Goal: Information Seeking & Learning: Learn about a topic

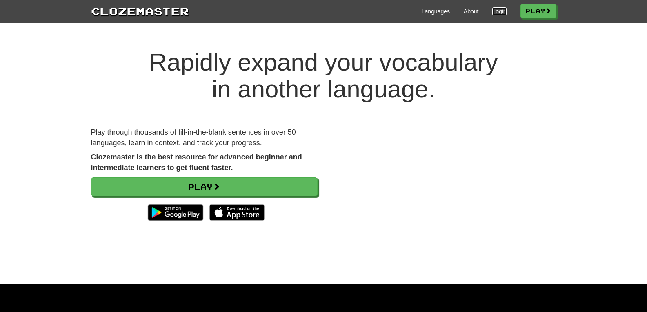
click at [497, 8] on link "Login" at bounding box center [499, 11] width 14 height 8
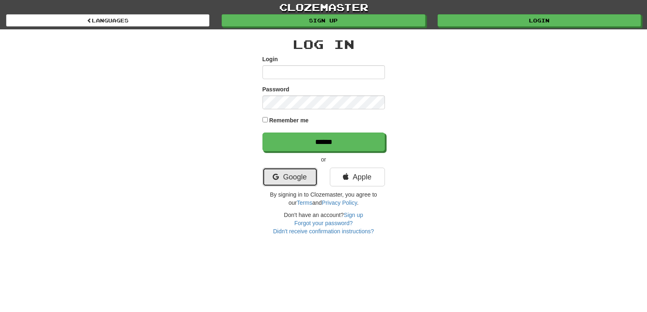
click at [310, 179] on link "Google" at bounding box center [290, 177] width 55 height 19
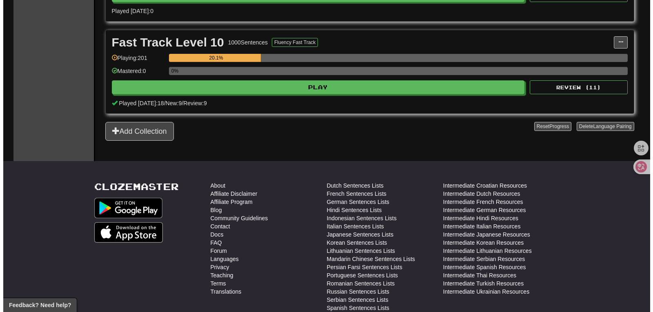
scroll to position [448, 0]
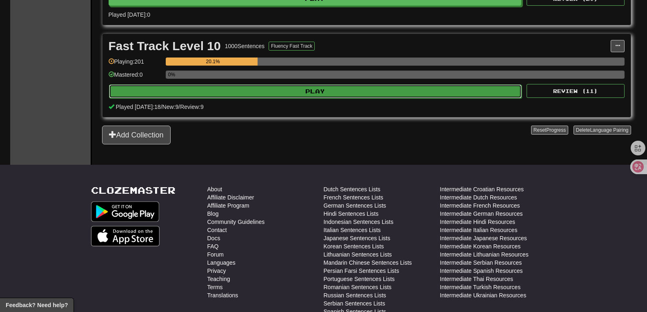
click at [364, 94] on button "Play" at bounding box center [315, 92] width 413 height 14
select select "**"
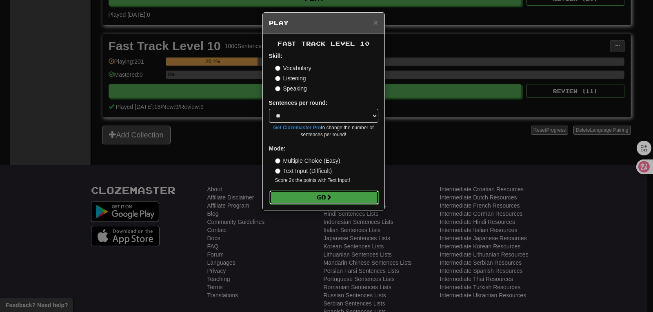
click at [329, 192] on button "Go" at bounding box center [324, 198] width 109 height 14
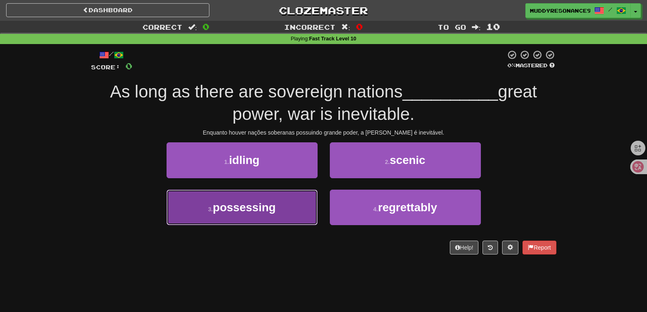
click at [301, 203] on button "3 . possessing" at bounding box center [242, 208] width 151 height 36
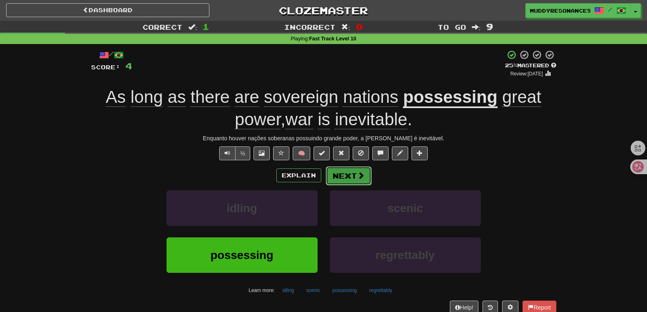
click at [350, 176] on button "Next" at bounding box center [349, 176] width 46 height 19
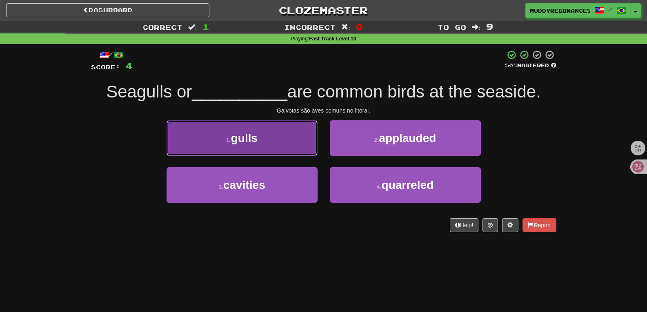
click at [294, 139] on button "1 . gulls" at bounding box center [242, 138] width 151 height 36
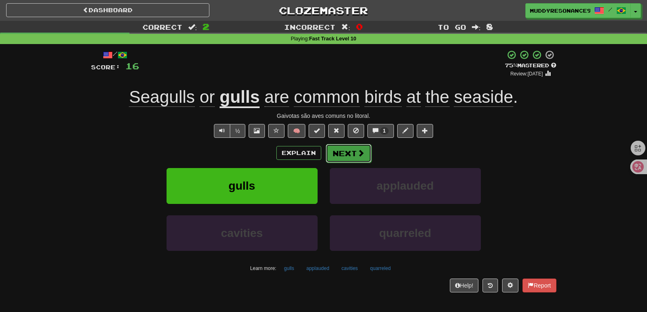
click at [351, 151] on button "Next" at bounding box center [349, 153] width 46 height 19
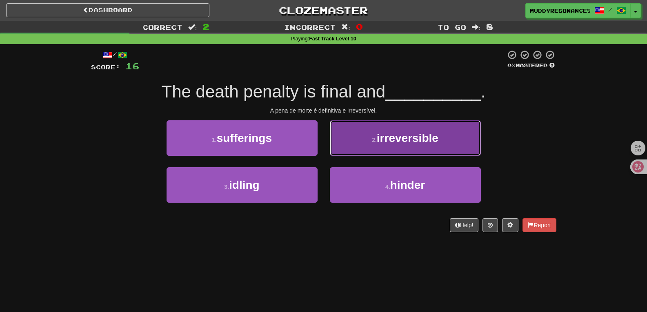
click at [390, 126] on button "2 . irreversible" at bounding box center [405, 138] width 151 height 36
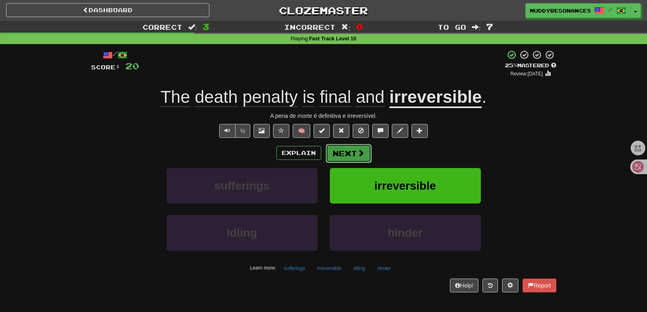
click at [352, 151] on button "Next" at bounding box center [349, 153] width 46 height 19
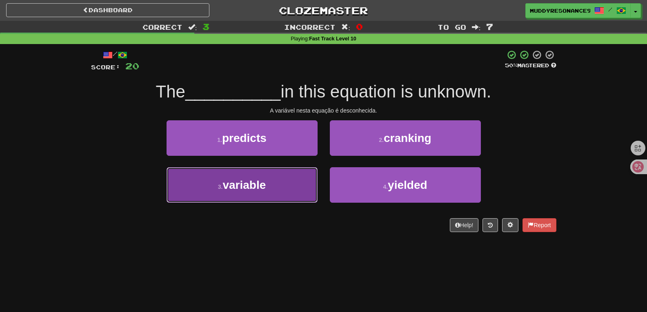
click at [290, 189] on button "3 . variable" at bounding box center [242, 185] width 151 height 36
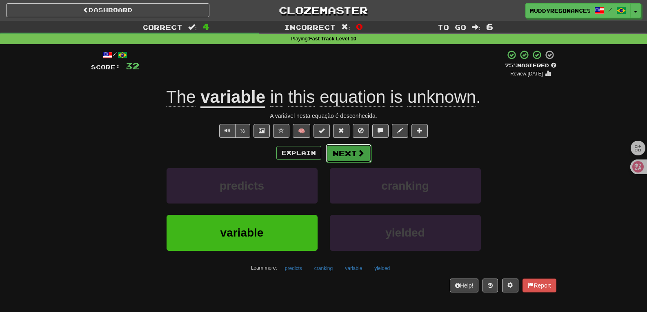
click at [354, 150] on button "Next" at bounding box center [349, 153] width 46 height 19
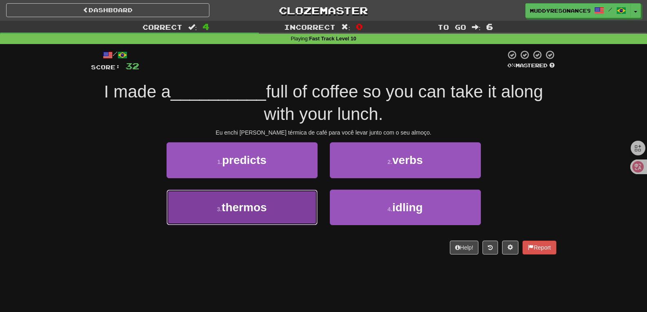
click at [301, 200] on button "3 . thermos" at bounding box center [242, 208] width 151 height 36
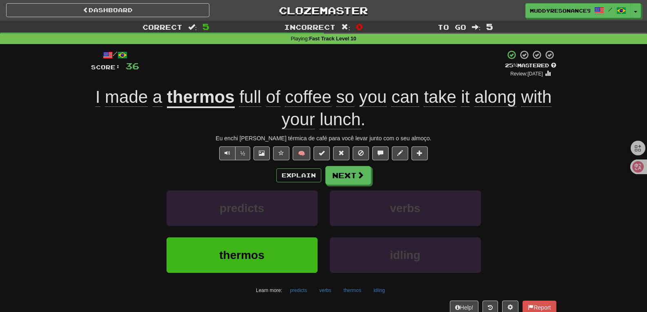
click at [96, 100] on span "I" at bounding box center [98, 97] width 5 height 20
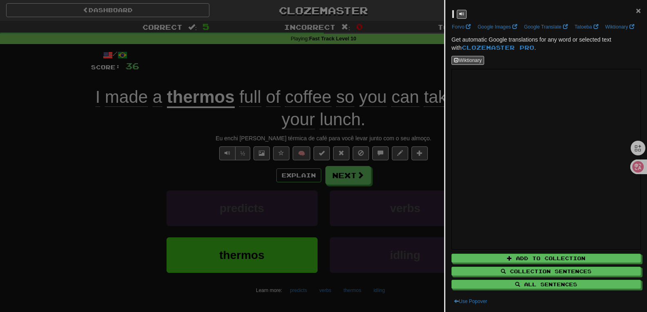
click at [636, 10] on span "×" at bounding box center [638, 10] width 5 height 9
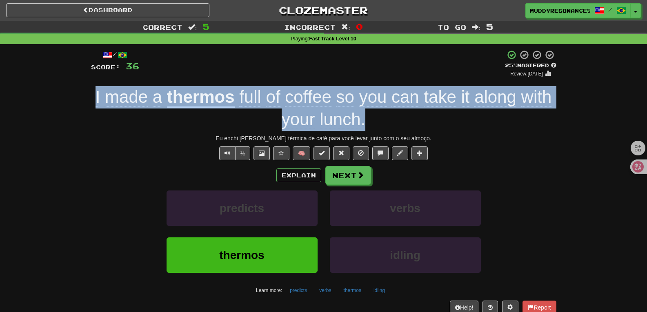
drag, startPoint x: 87, startPoint y: 101, endPoint x: 364, endPoint y: 117, distance: 277.3
click at [364, 117] on div "/ Score: 36 + 4 25 % Mastered Review: 2025-09-21 I made a thermos full of coffe…" at bounding box center [324, 185] width 478 height 282
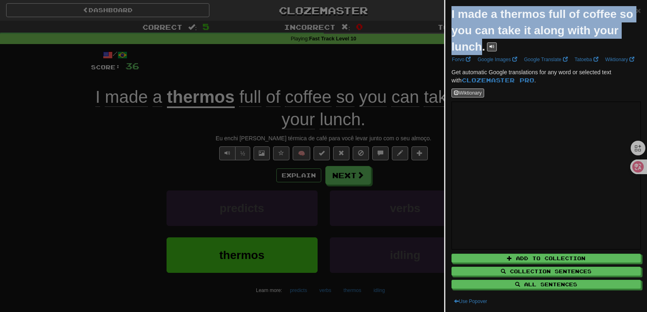
drag, startPoint x: 451, startPoint y: 14, endPoint x: 509, endPoint y: 47, distance: 66.8
click at [509, 47] on div "I made a thermos full of coffee so you can take it along with your lunch. × For…" at bounding box center [547, 156] width 202 height 312
copy strong "I made a thermos full of coffee so you can take it along with your lunch"
click at [636, 12] on span "×" at bounding box center [638, 10] width 5 height 9
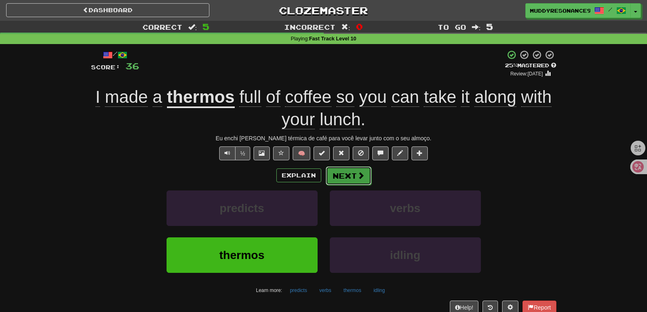
click at [357, 172] on span at bounding box center [360, 175] width 7 height 7
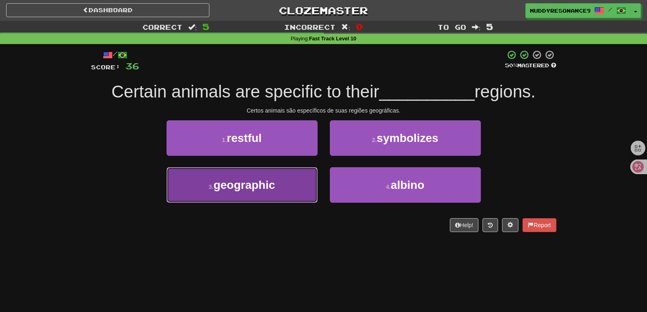
click at [284, 186] on button "3 . geographic" at bounding box center [242, 185] width 151 height 36
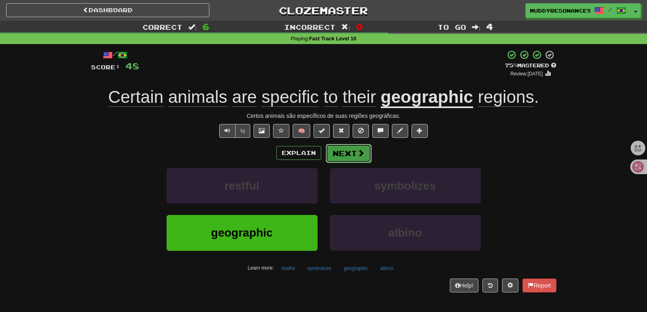
click at [351, 154] on button "Next" at bounding box center [349, 153] width 46 height 19
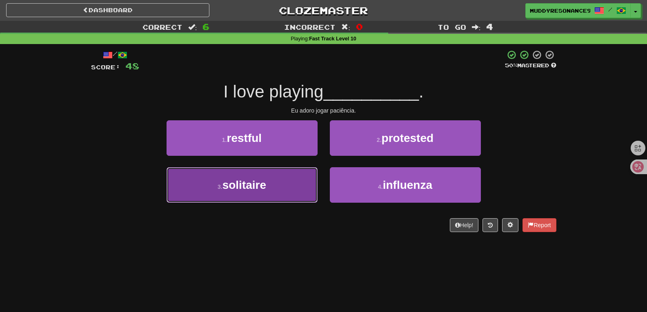
click at [291, 172] on button "3 . solitaire" at bounding box center [242, 185] width 151 height 36
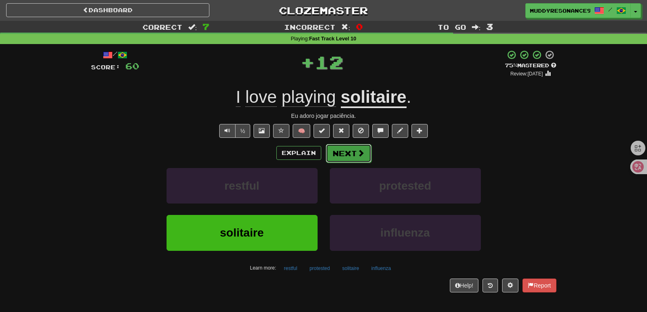
click at [344, 152] on button "Next" at bounding box center [349, 153] width 46 height 19
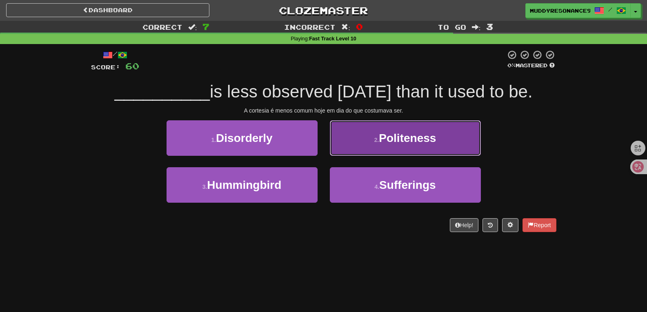
click at [382, 144] on span "Politeness" at bounding box center [407, 138] width 57 height 13
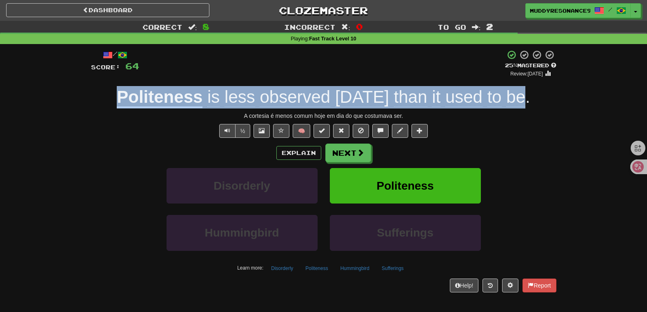
drag, startPoint x: 520, startPoint y: 97, endPoint x: 105, endPoint y: 100, distance: 414.5
click at [105, 100] on div "Politeness is less observed today than it used to be ." at bounding box center [324, 97] width 466 height 22
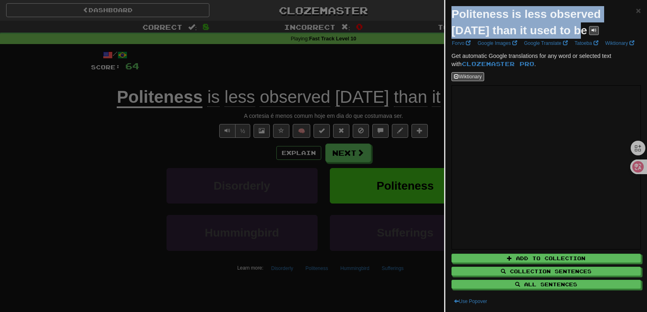
drag, startPoint x: 452, startPoint y: 11, endPoint x: 582, endPoint y: 31, distance: 131.8
click at [582, 31] on div "Politeness is less observed today than it used to be" at bounding box center [544, 22] width 185 height 33
copy strong "Politeness is less observed today than it used to be"
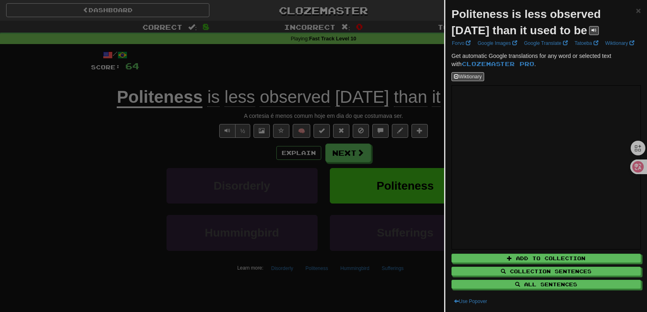
click at [395, 192] on div at bounding box center [323, 156] width 647 height 312
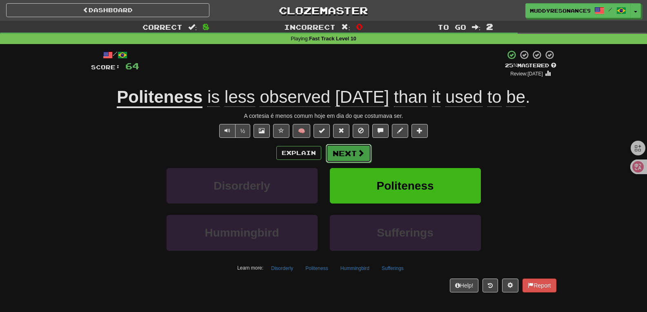
click at [362, 154] on span at bounding box center [360, 152] width 7 height 7
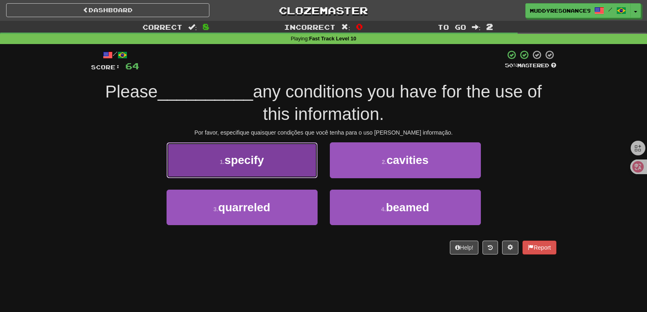
click at [302, 165] on button "1 . specify" at bounding box center [242, 161] width 151 height 36
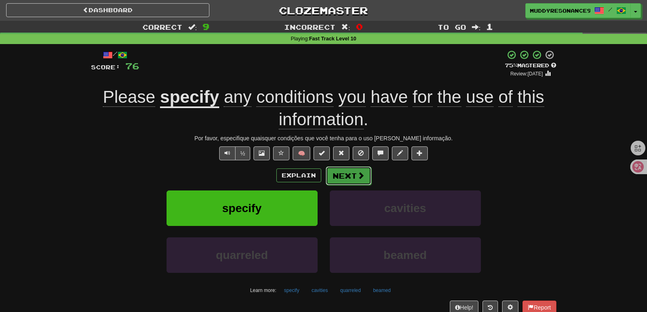
click at [347, 175] on button "Next" at bounding box center [349, 176] width 46 height 19
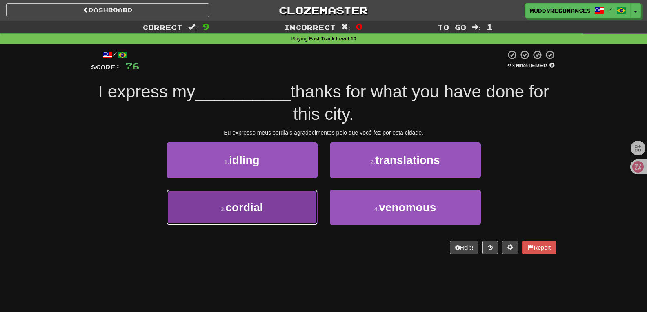
click at [296, 201] on button "3 . cordial" at bounding box center [242, 208] width 151 height 36
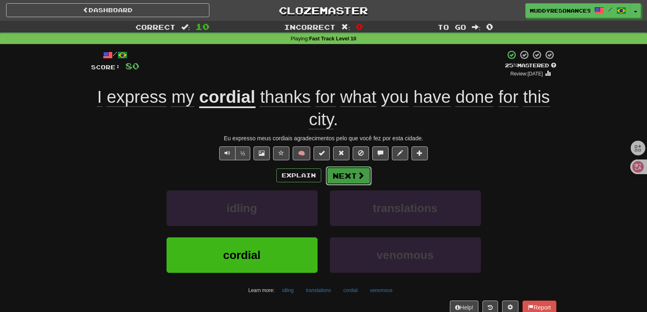
click at [343, 171] on button "Next" at bounding box center [349, 176] width 46 height 19
